Goal: Use online tool/utility: Utilize a website feature to perform a specific function

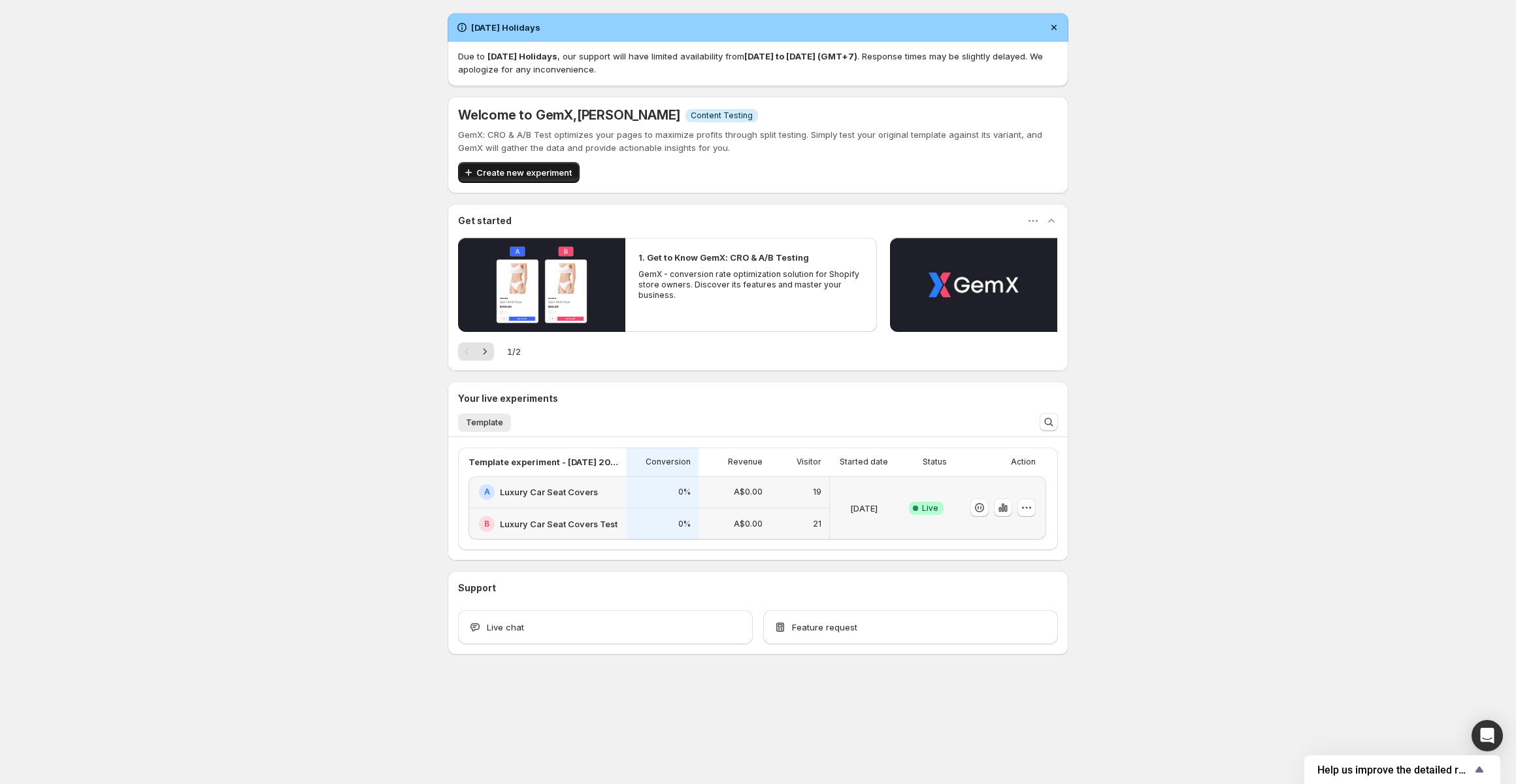
click at [491, 178] on span "Create new experiment" at bounding box center [523, 172] width 95 height 13
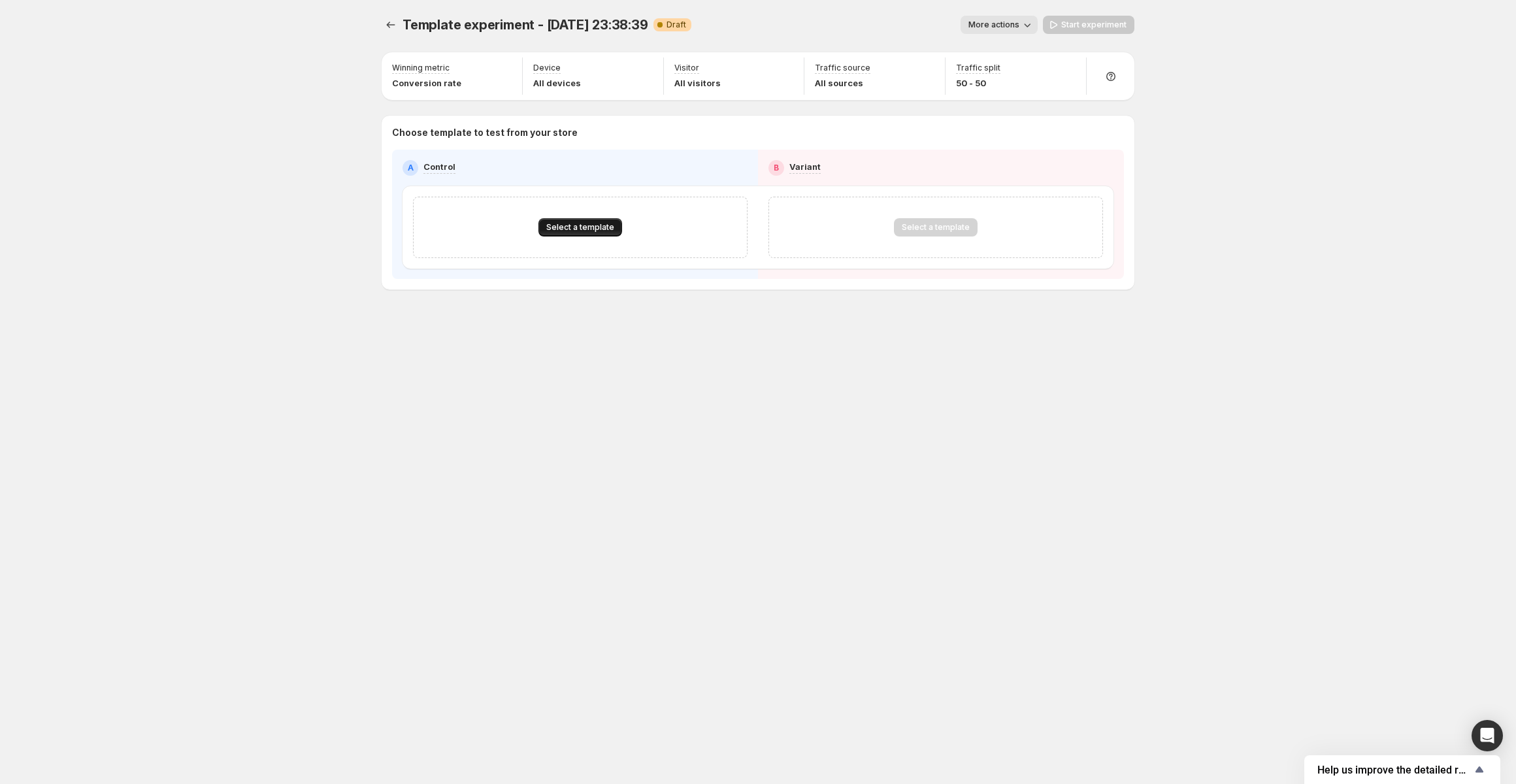
click at [562, 231] on span "Select a template" at bounding box center [580, 227] width 68 height 10
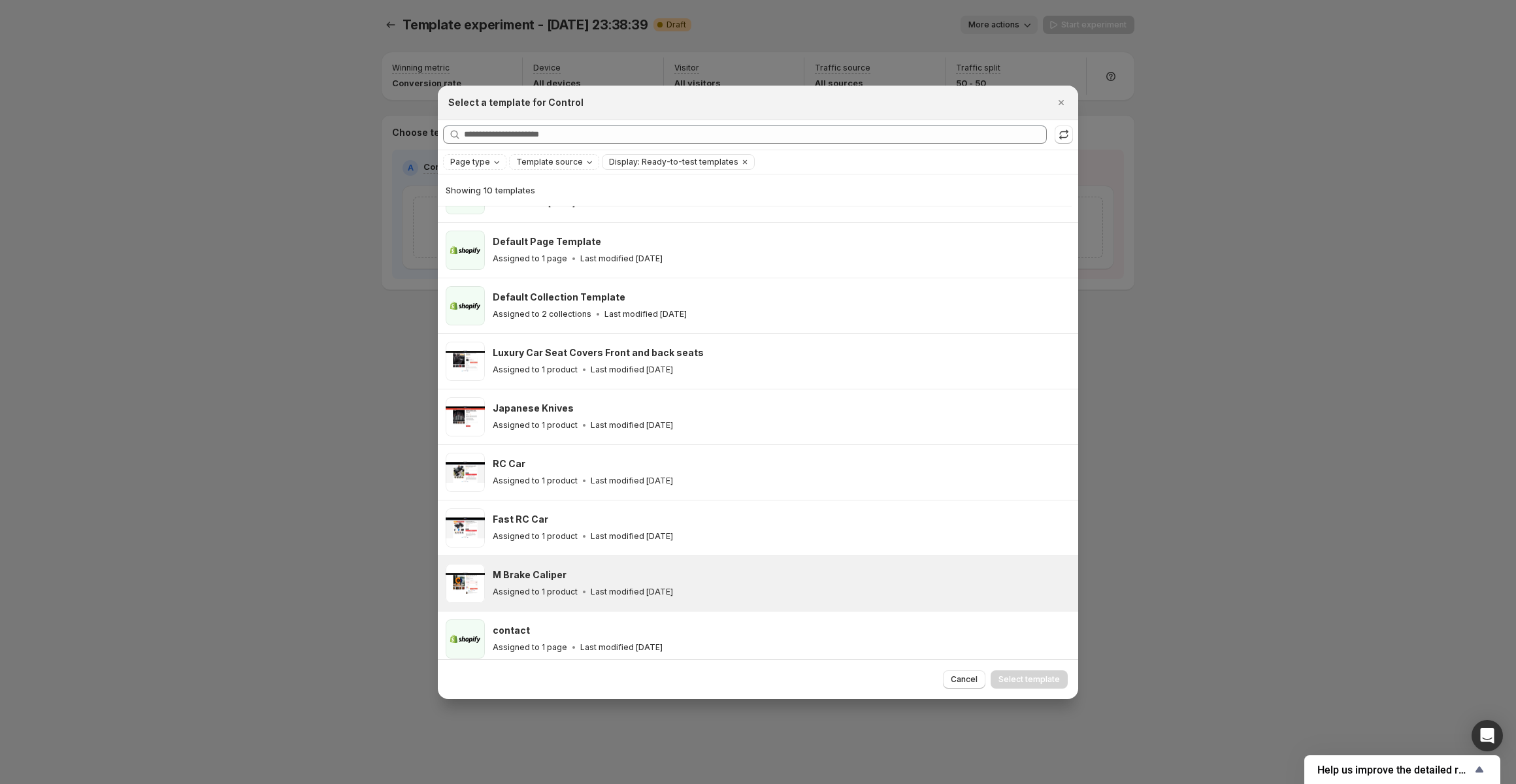
scroll to position [103, 0]
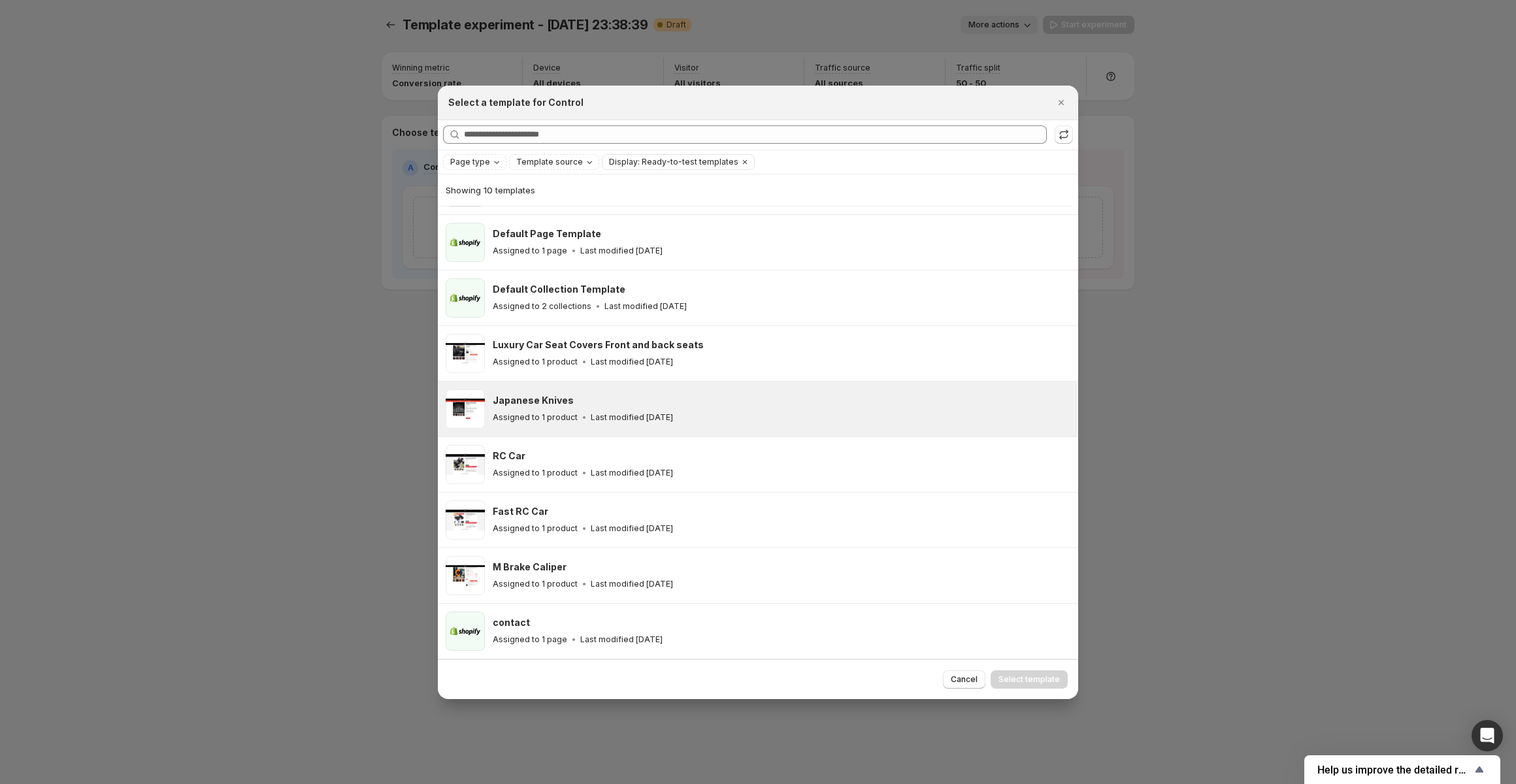
click at [598, 405] on div "Japanese Knives" at bounding box center [780, 400] width 574 height 13
click at [1034, 678] on span "Select template" at bounding box center [1029, 678] width 61 height 10
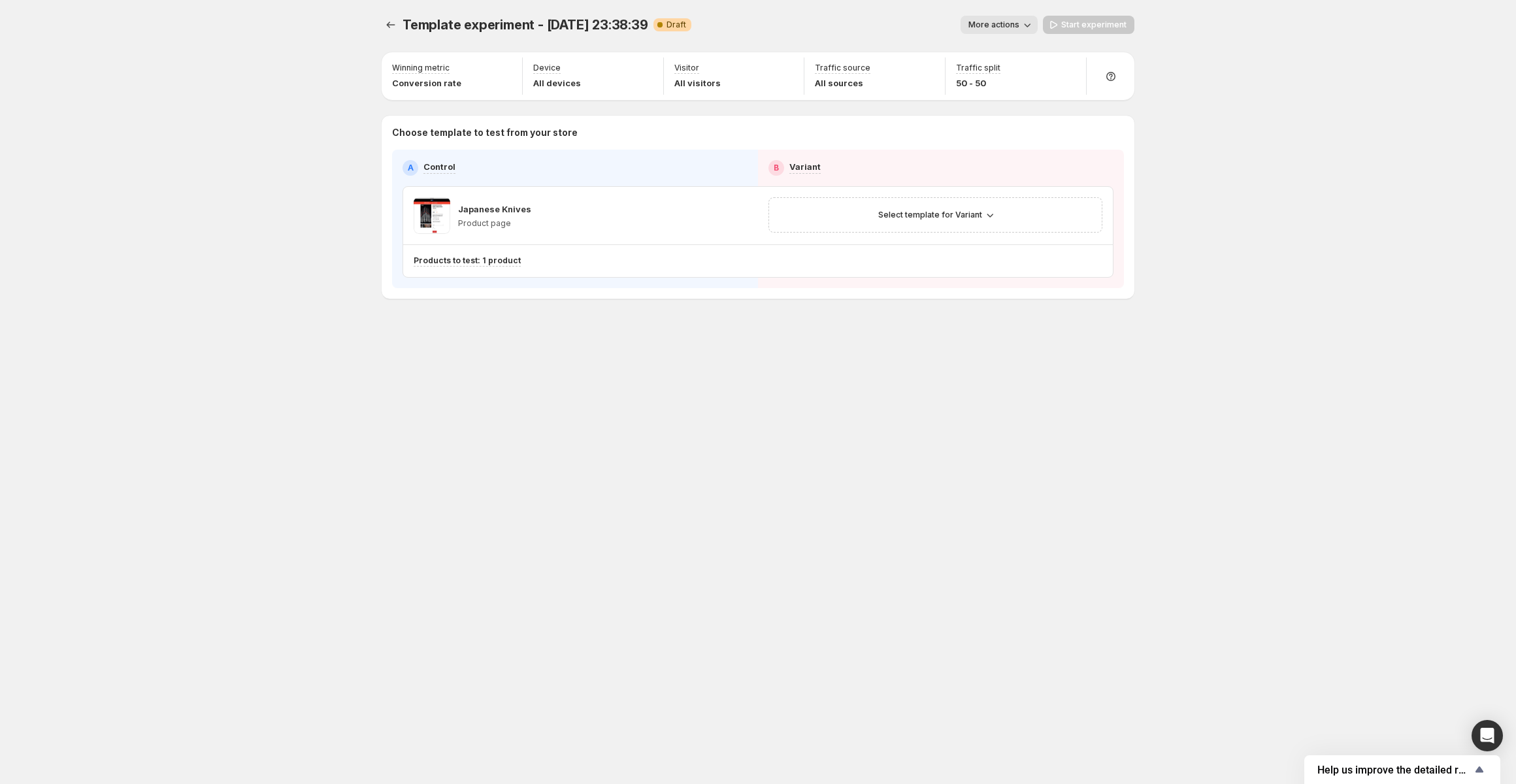
scroll to position [47, 0]
click at [965, 222] on button "Select template for Variant" at bounding box center [935, 214] width 130 height 18
click at [938, 245] on span "Select an existing template" at bounding box center [926, 242] width 110 height 10
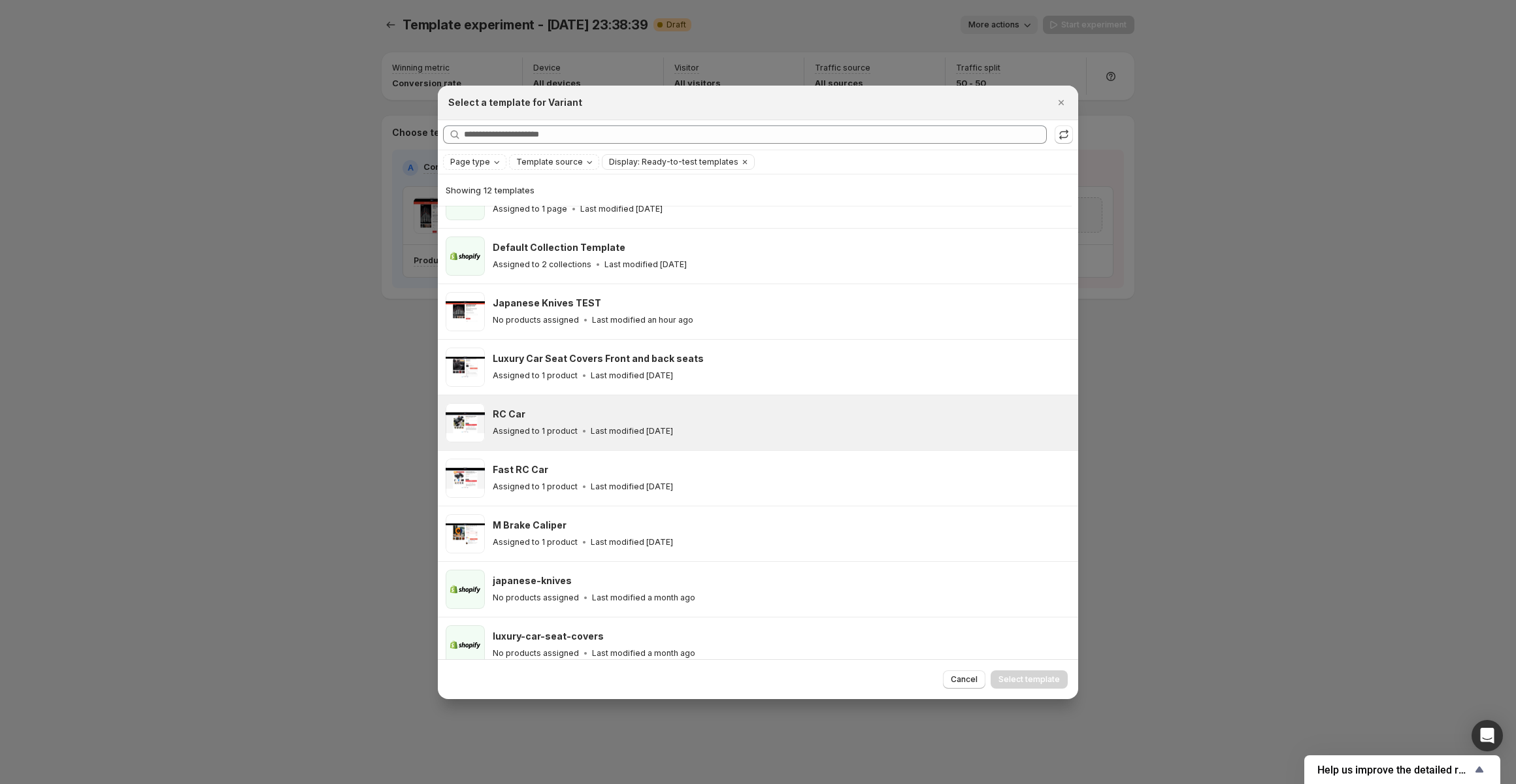
scroll to position [214, 0]
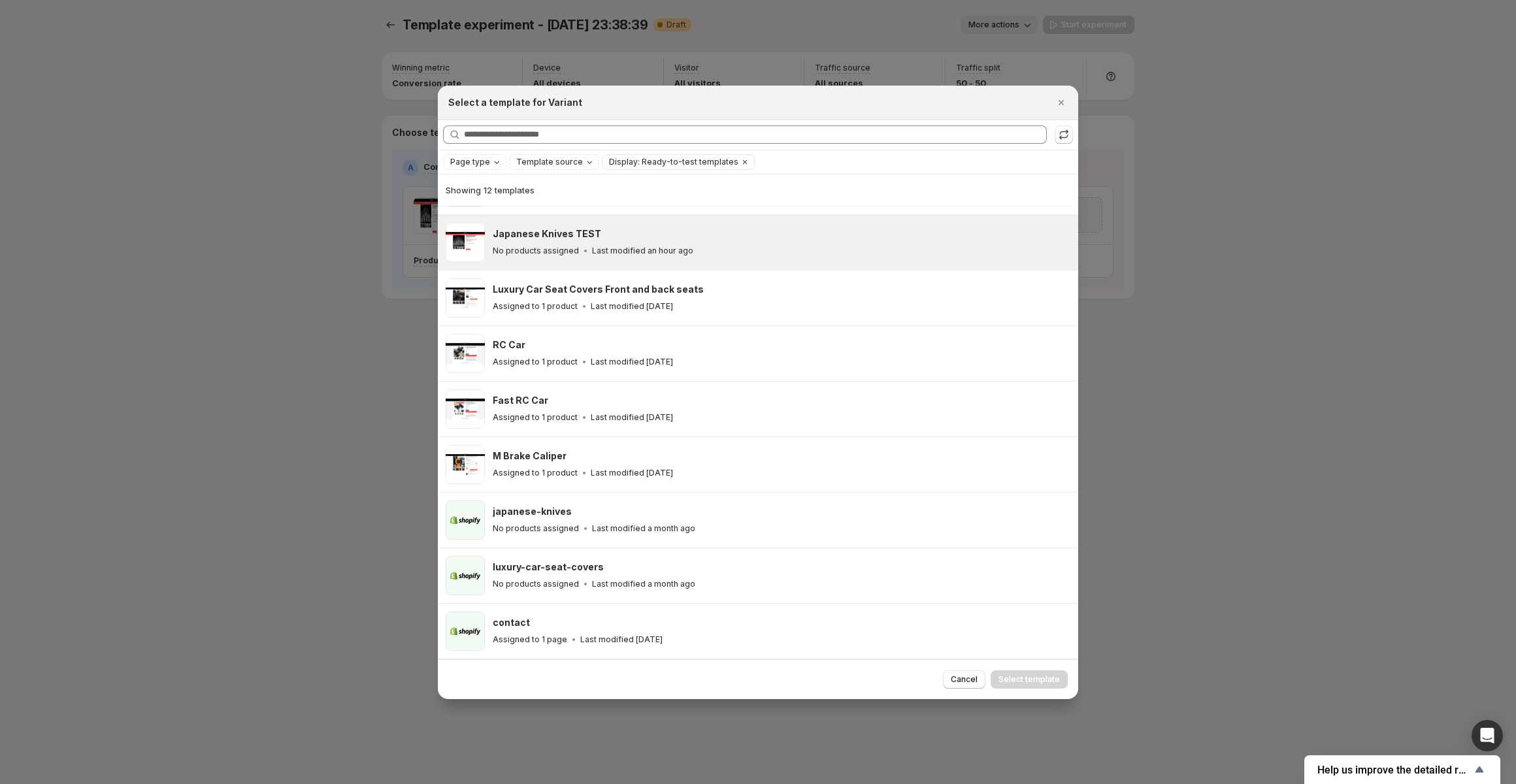
click at [584, 256] on icon ":r10:" at bounding box center [585, 251] width 13 height 13
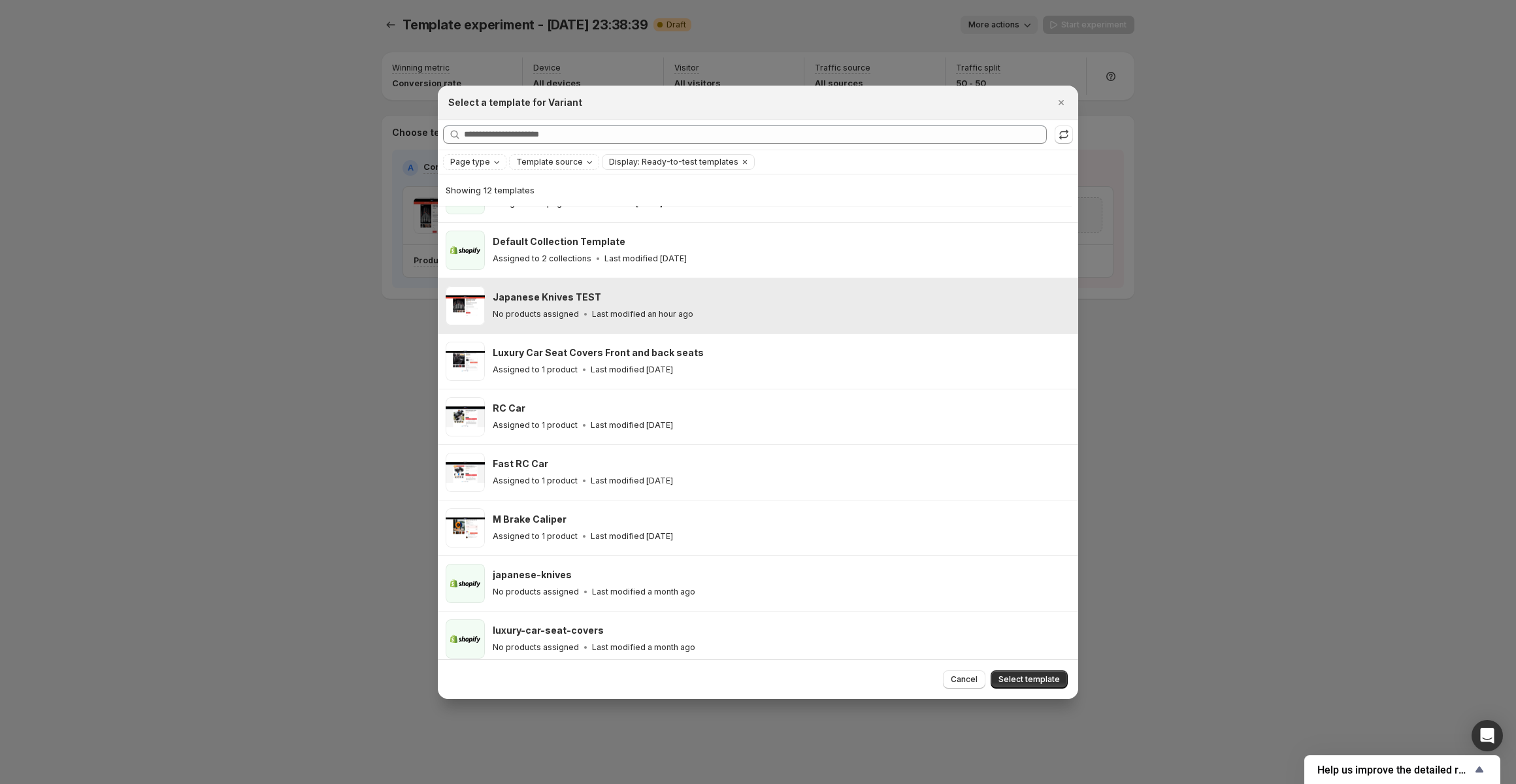
scroll to position [148, 0]
click at [1039, 680] on span "Select template" at bounding box center [1029, 678] width 61 height 10
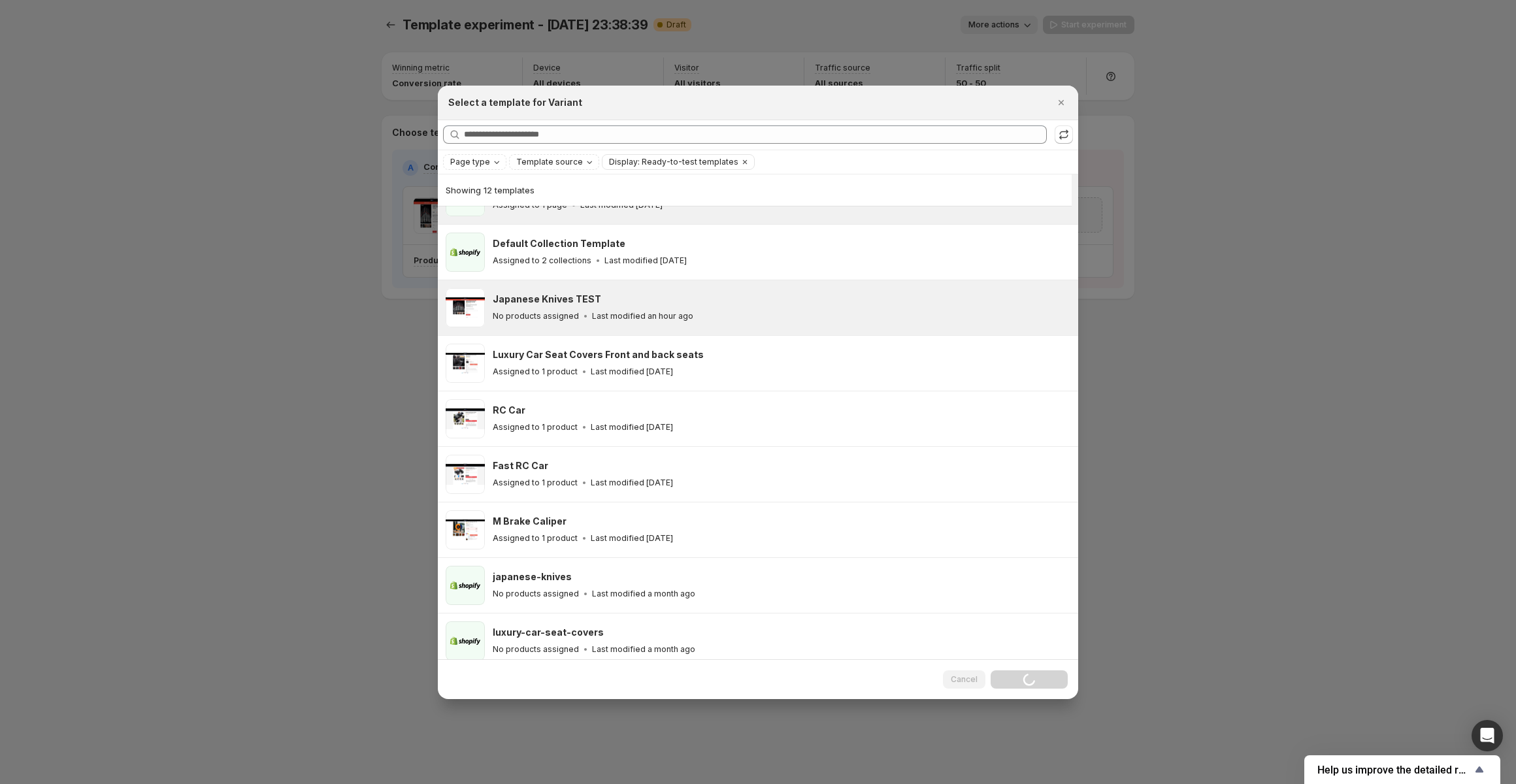
scroll to position [47, 0]
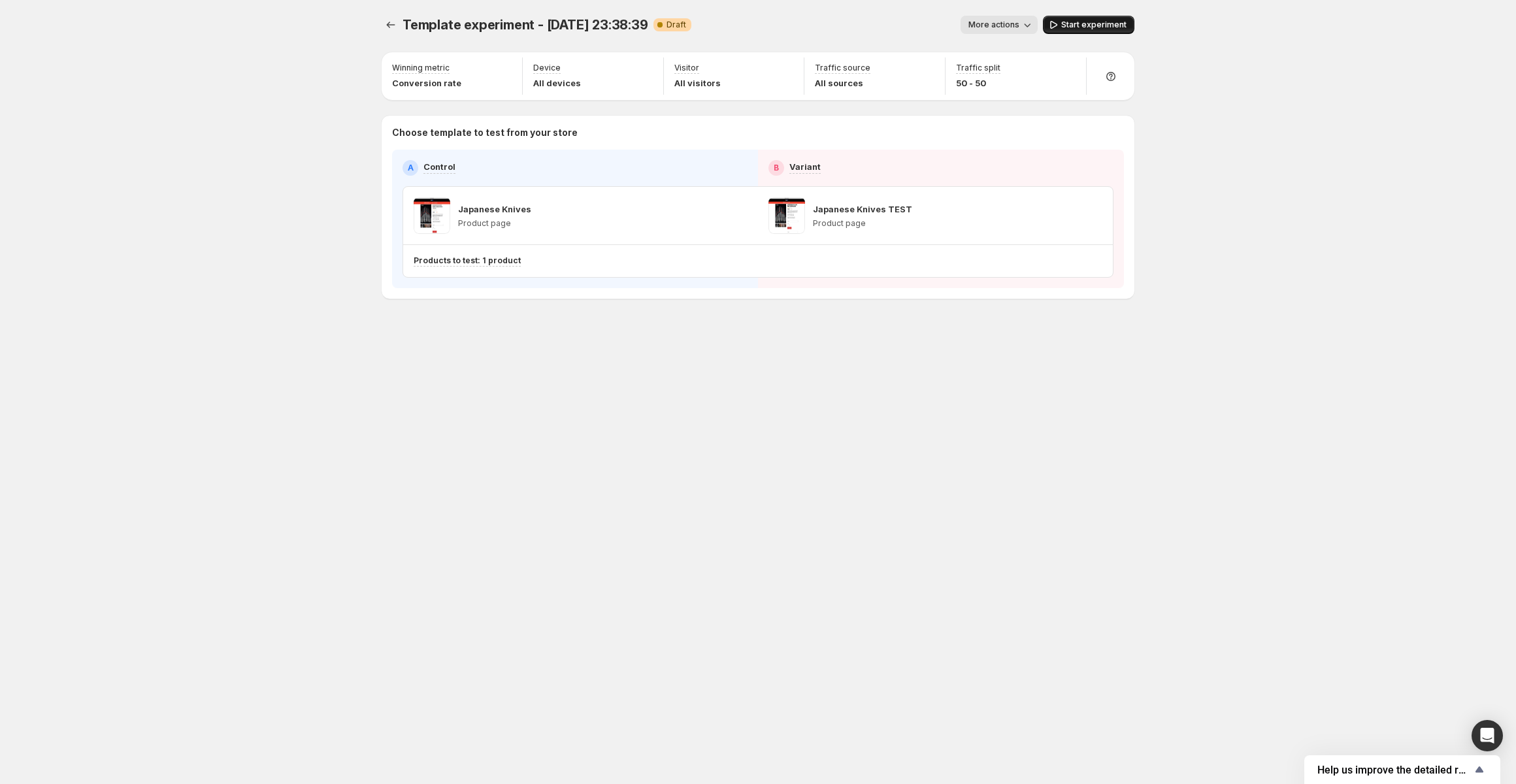
click at [1070, 23] on span "Start experiment" at bounding box center [1094, 24] width 65 height 10
click at [267, 780] on div "Template experiment - [DATE] 23:38:39. This page is ready Template experiment -…" at bounding box center [758, 392] width 1516 height 784
